Goal: Information Seeking & Learning: Find specific page/section

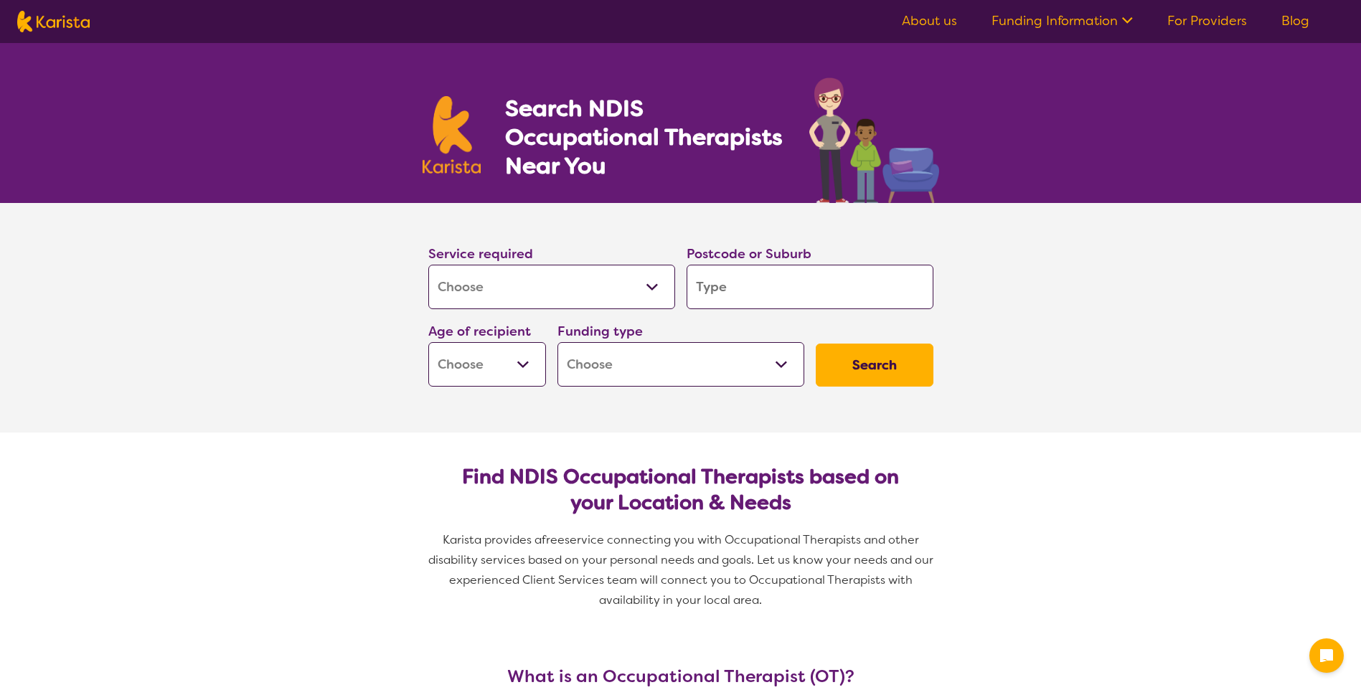
select select "[MEDICAL_DATA]"
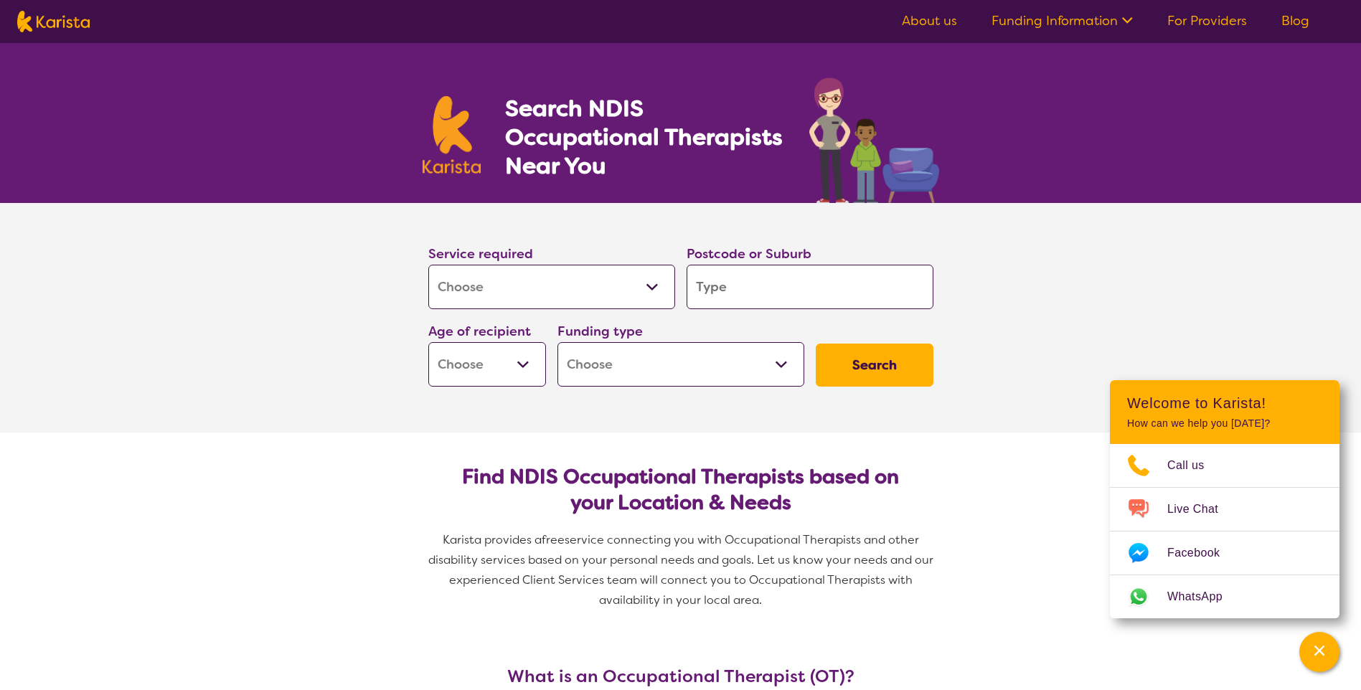
click at [869, 296] on input "search" at bounding box center [810, 287] width 247 height 44
type input "M"
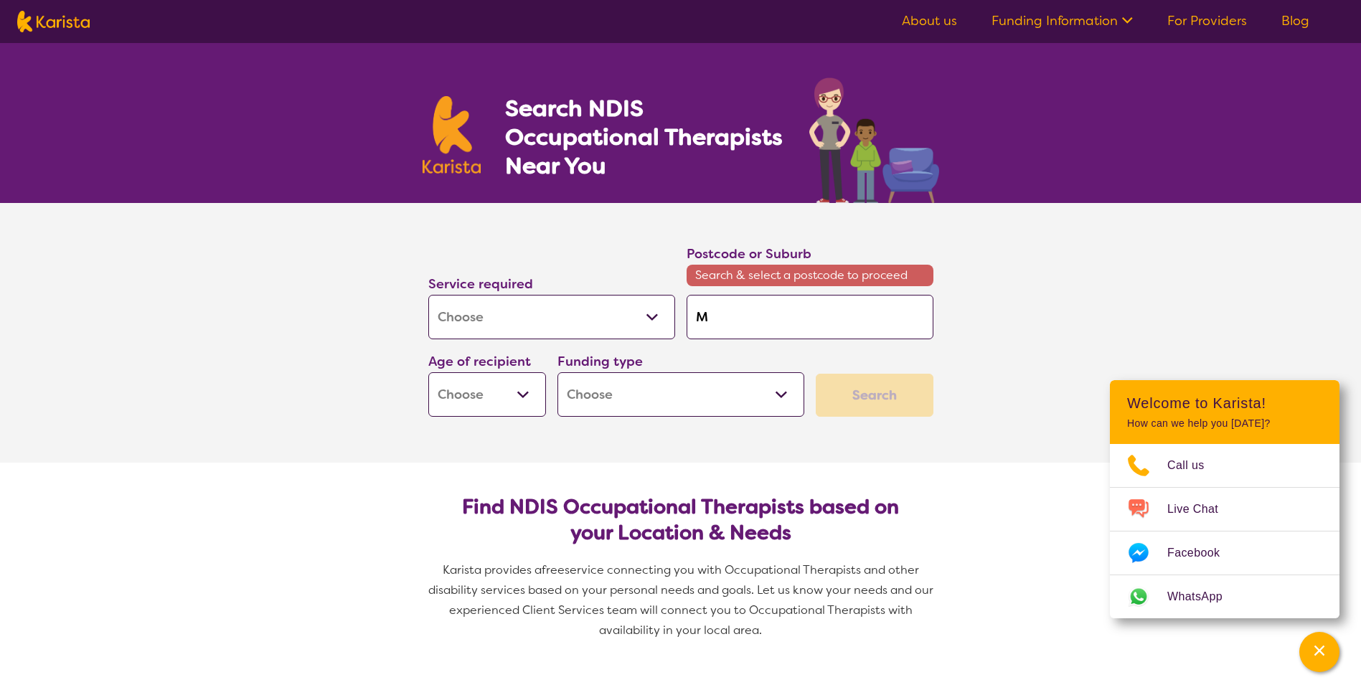
type input "Mu"
type input "Mun"
type input "[PERSON_NAME]"
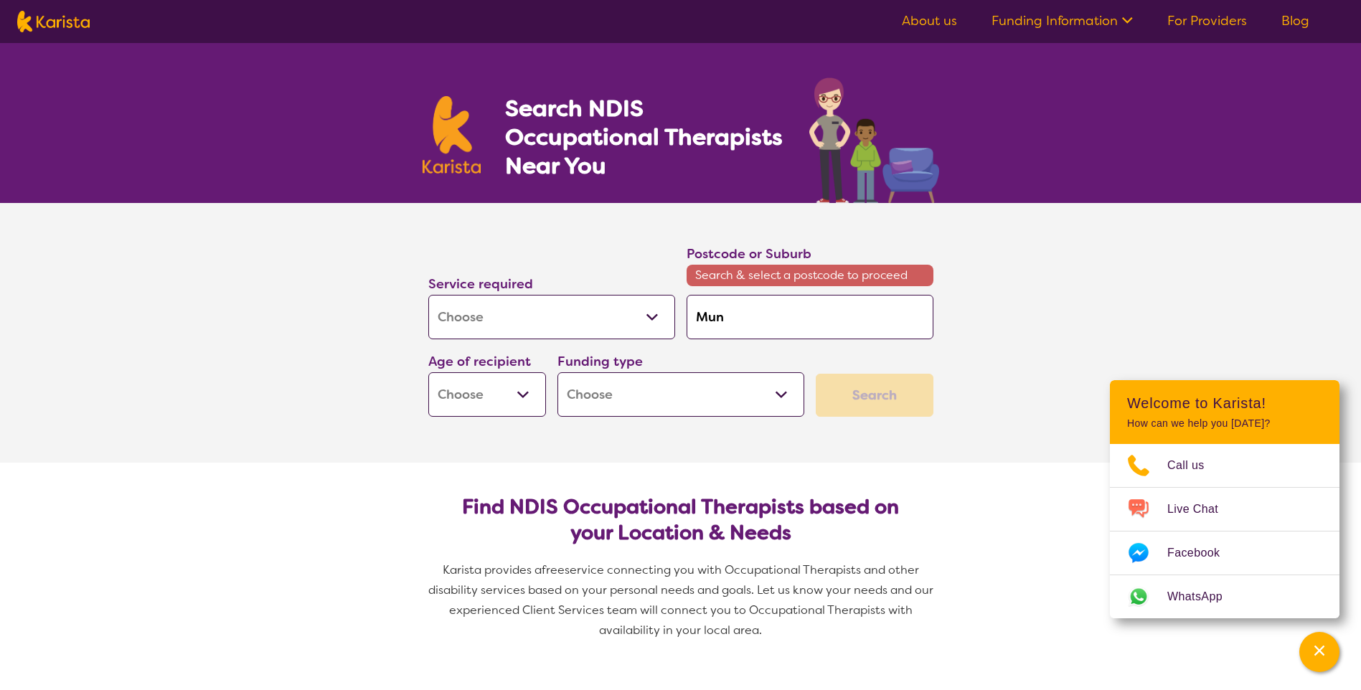
type input "[PERSON_NAME]"
type input "Munno"
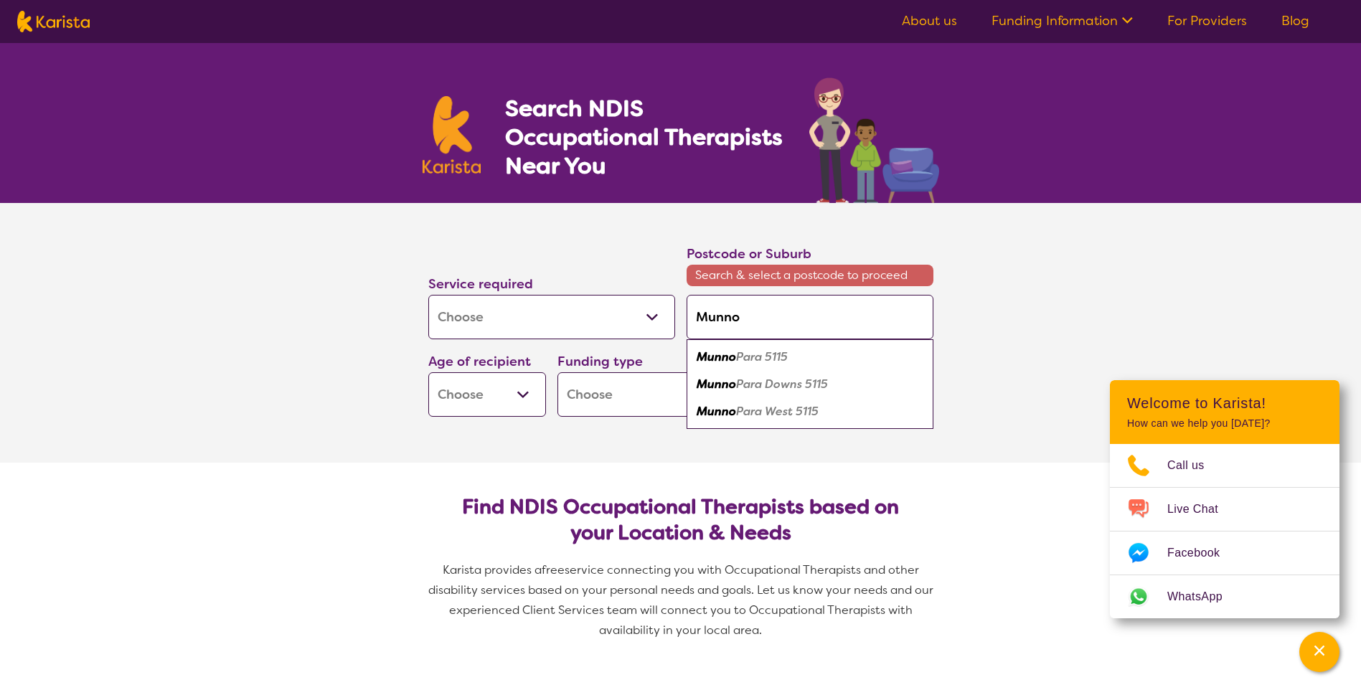
click at [808, 360] on div "Munno Para 5115" at bounding box center [810, 357] width 233 height 27
type input "5115"
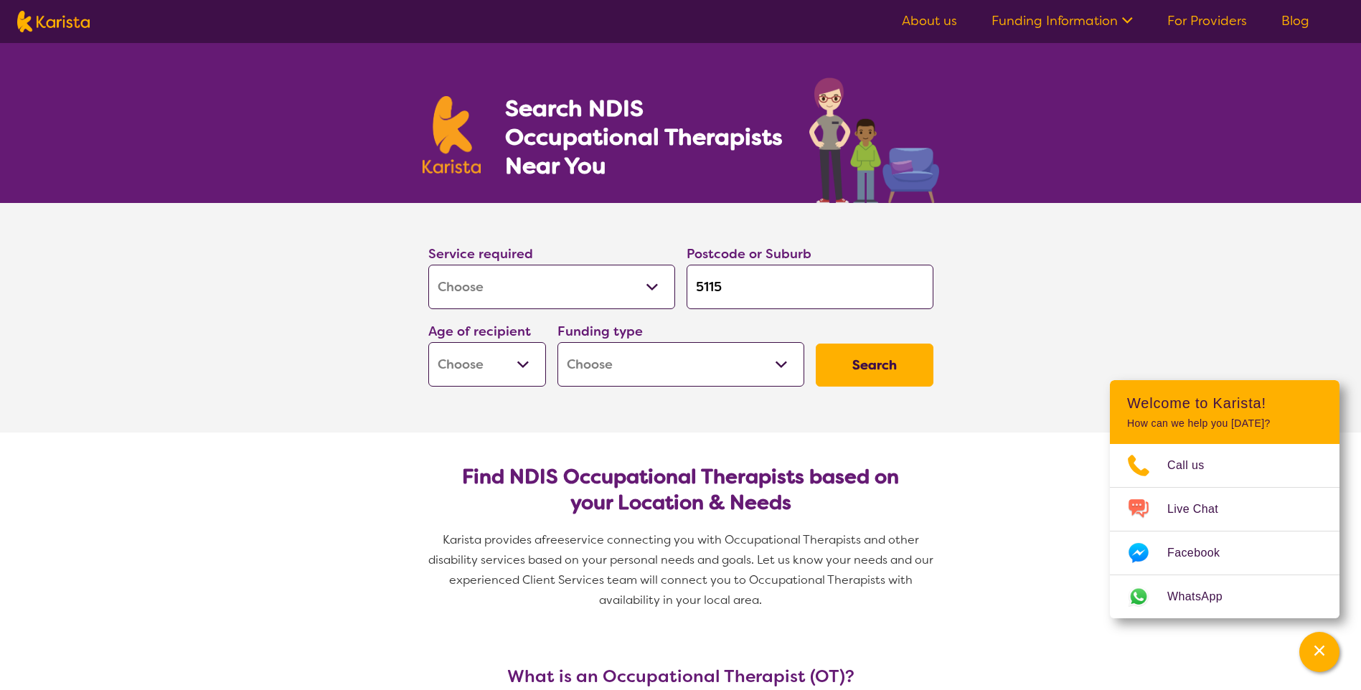
click at [872, 366] on button "Search" at bounding box center [875, 365] width 118 height 43
click at [481, 368] on select "Early Childhood - 0 to 9 Child - 10 to 11 Adolescent - 12 to 17 Adult - 18 to 6…" at bounding box center [487, 364] width 118 height 44
select select "AS"
click at [428, 342] on select "Early Childhood - 0 to 9 Child - 10 to 11 Adolescent - 12 to 17 Adult - 18 to 6…" at bounding box center [487, 364] width 118 height 44
select select "AS"
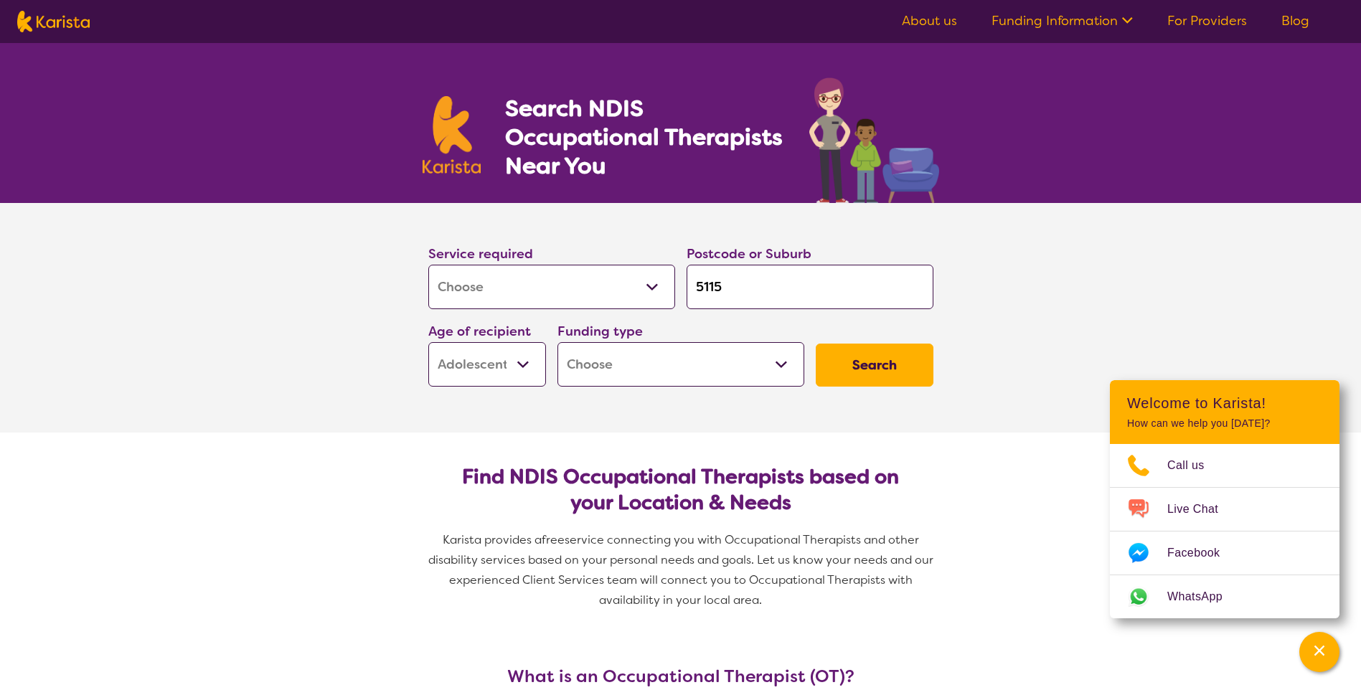
drag, startPoint x: 479, startPoint y: 365, endPoint x: 482, endPoint y: 381, distance: 16.6
click at [479, 365] on select "Early Childhood - 0 to 9 Child - 10 to 11 Adolescent - 12 to 17 Adult - 18 to 6…" at bounding box center [487, 364] width 118 height 44
select select "AD"
click at [428, 342] on select "Early Childhood - 0 to 9 Child - 10 to 11 Adolescent - 12 to 17 Adult - 18 to 6…" at bounding box center [487, 364] width 118 height 44
select select "AD"
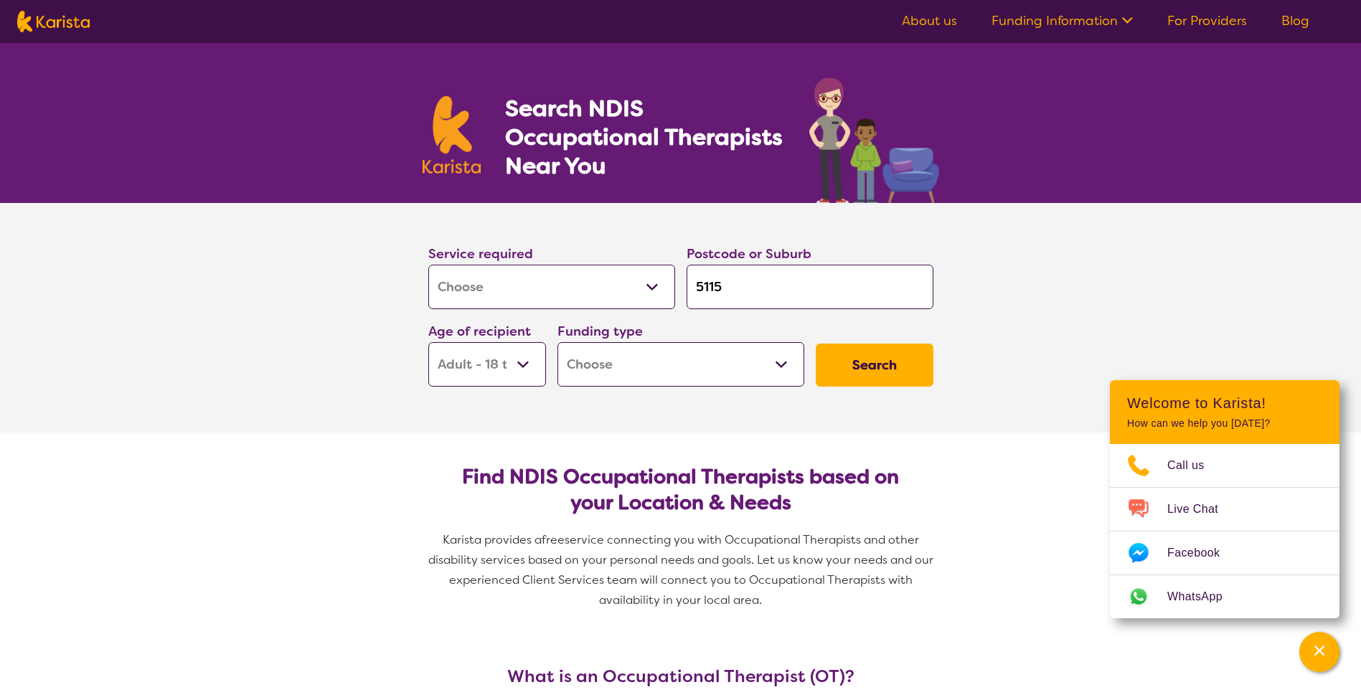
click at [866, 358] on button "Search" at bounding box center [875, 365] width 118 height 43
click at [657, 363] on select "Home Care Package (HCP) National Disability Insurance Scheme (NDIS) I don't know" at bounding box center [681, 364] width 247 height 44
select select "i-don-t-know"
click at [558, 342] on select "Home Care Package (HCP) National Disability Insurance Scheme (NDIS) I don't know" at bounding box center [681, 364] width 247 height 44
select select "i-don-t-know"
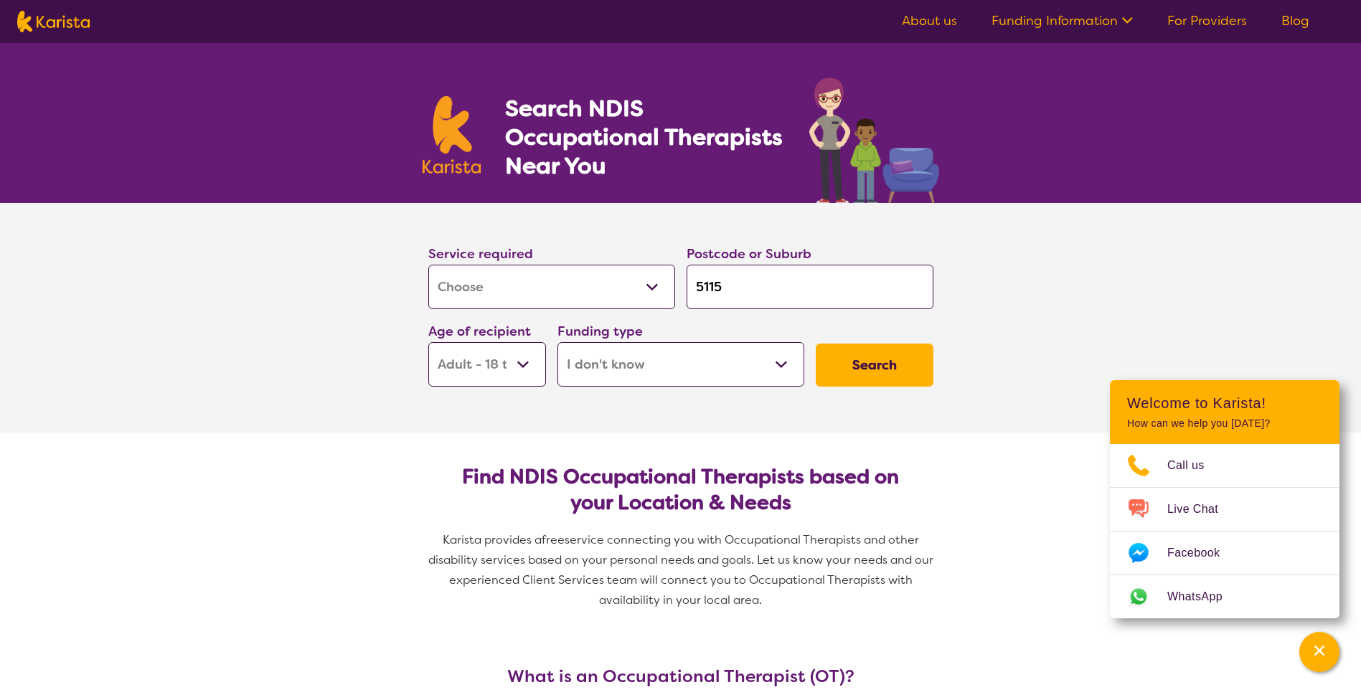
click at [863, 357] on button "Search" at bounding box center [875, 365] width 118 height 43
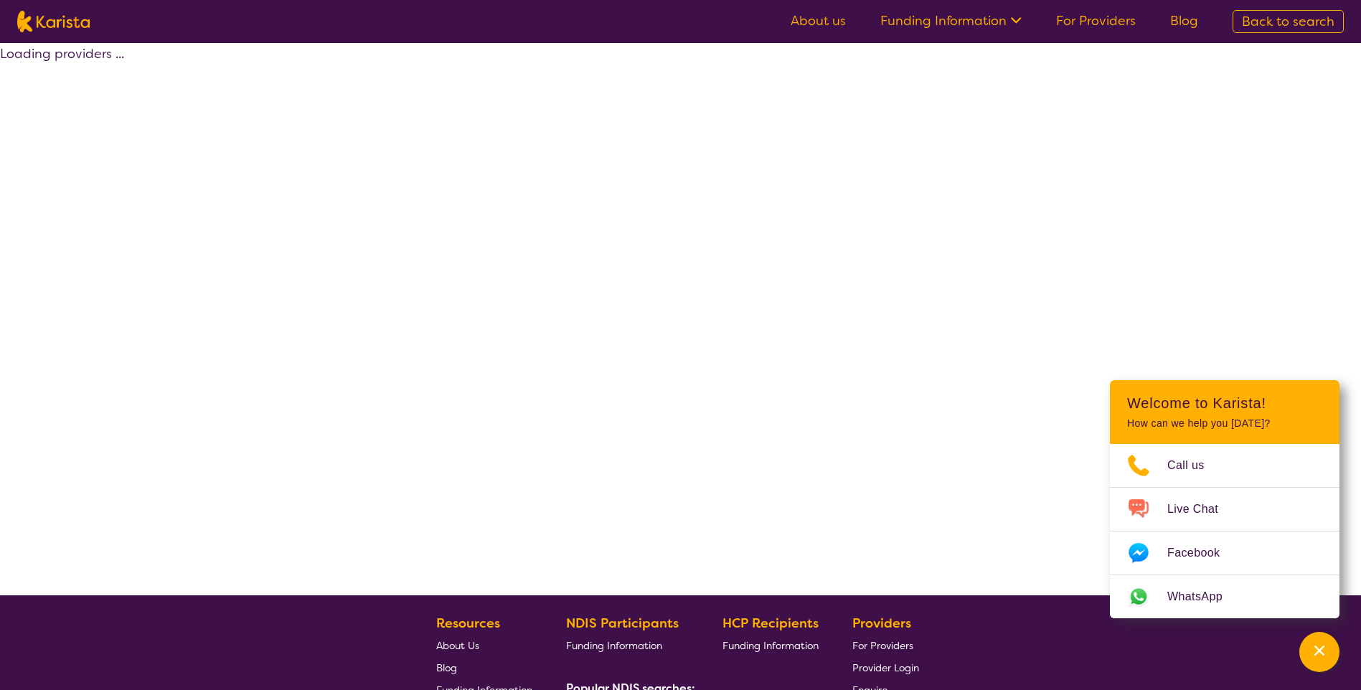
select select "[MEDICAL_DATA]"
select select "AD"
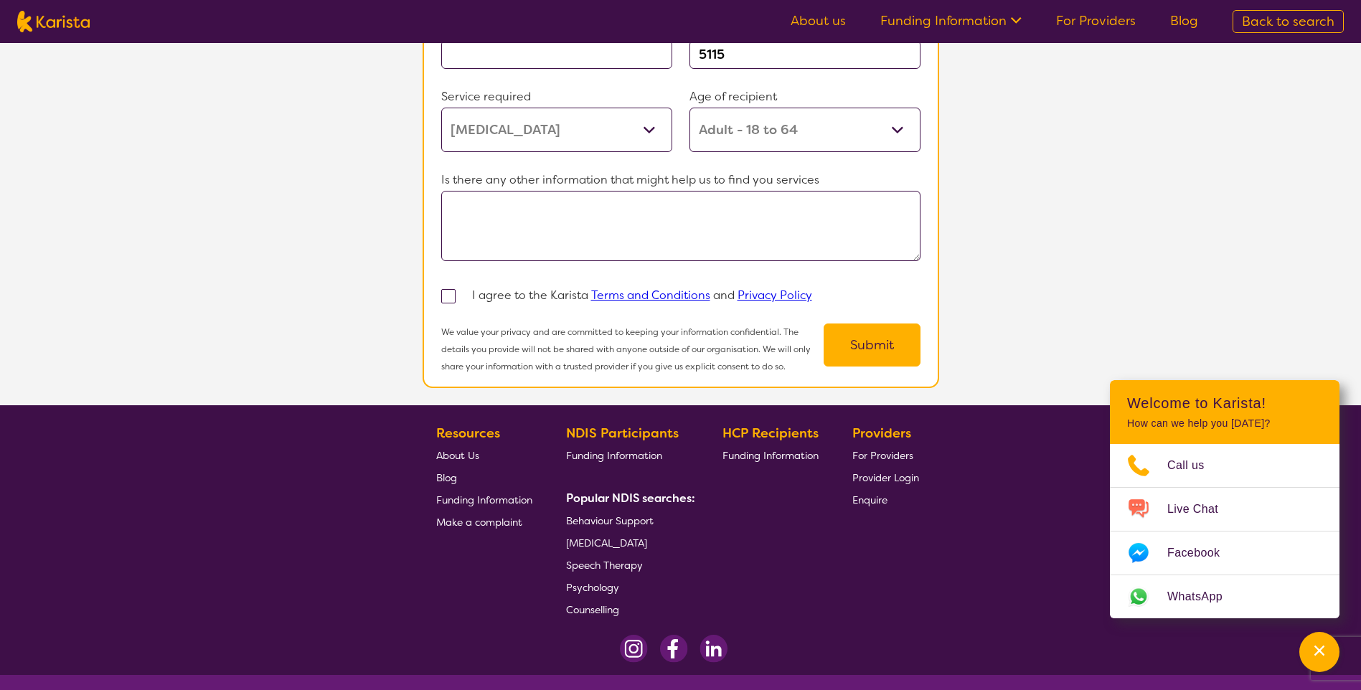
scroll to position [1214, 0]
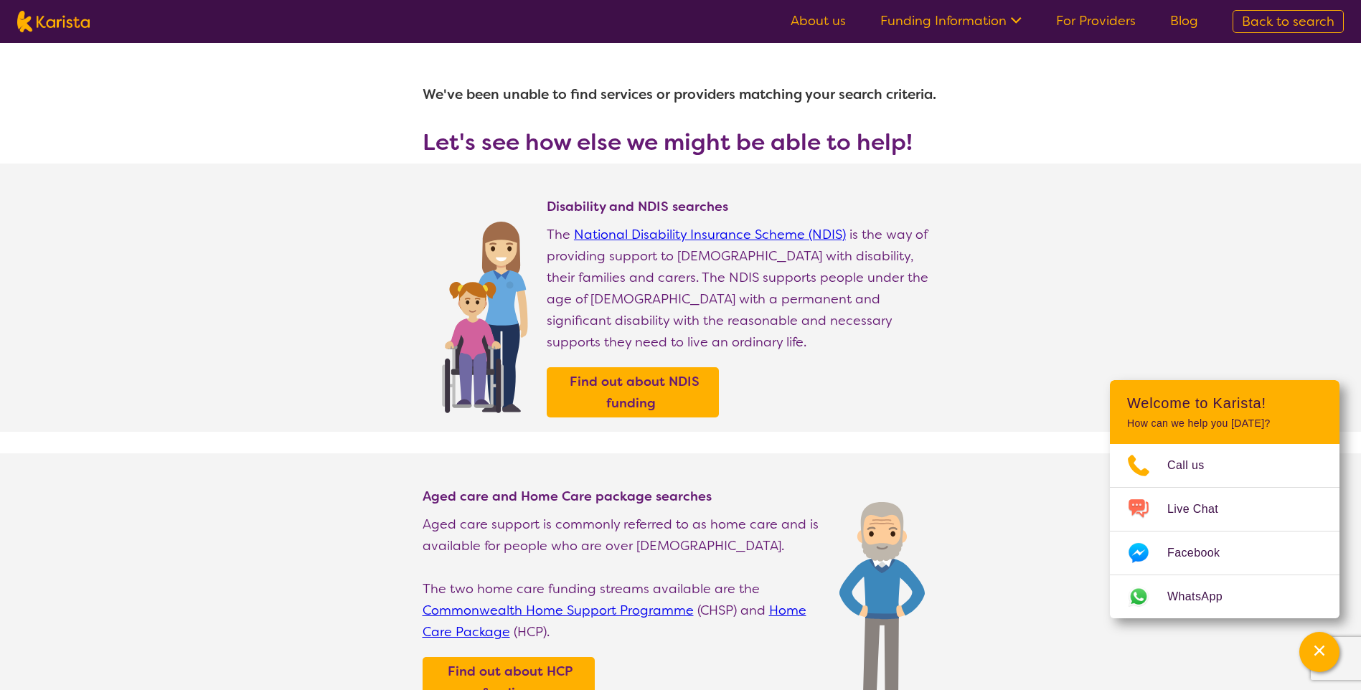
select select "[MEDICAL_DATA]"
select select "AD"
select select "i-don-t-know"
select select "[MEDICAL_DATA]"
select select "AD"
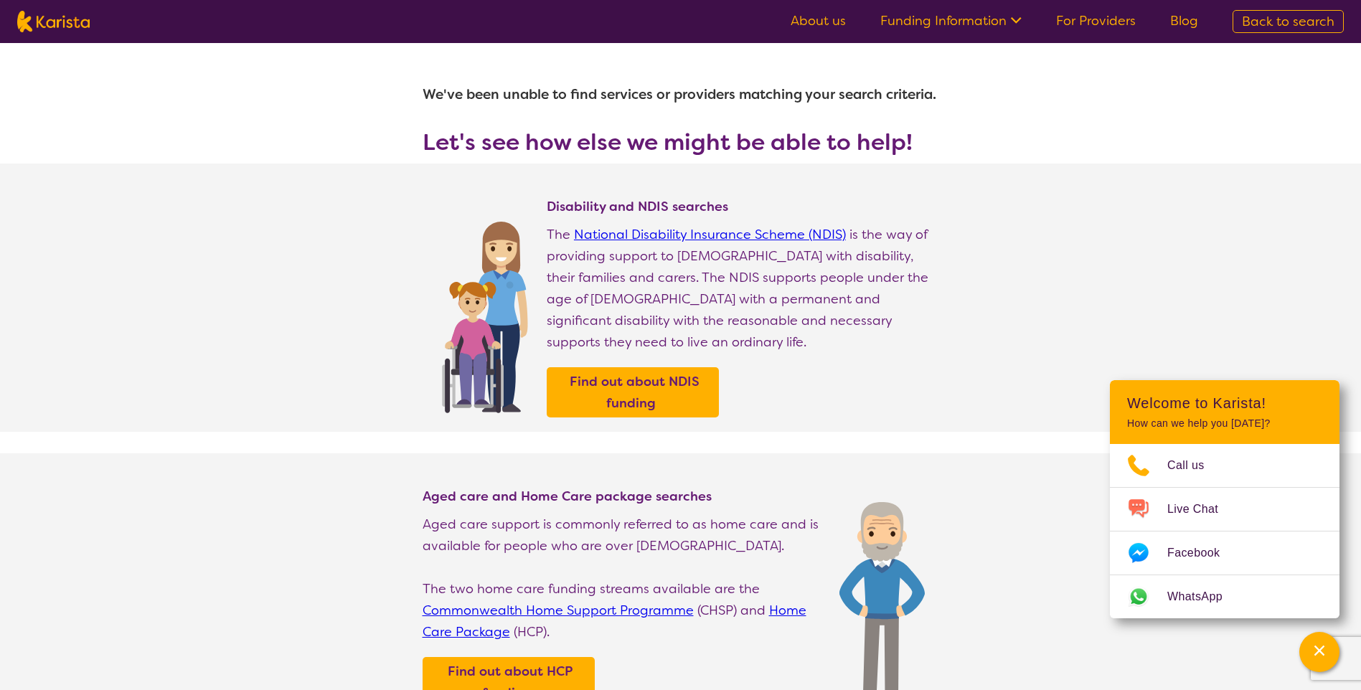
select select "i-don-t-know"
